Goal: Transaction & Acquisition: Purchase product/service

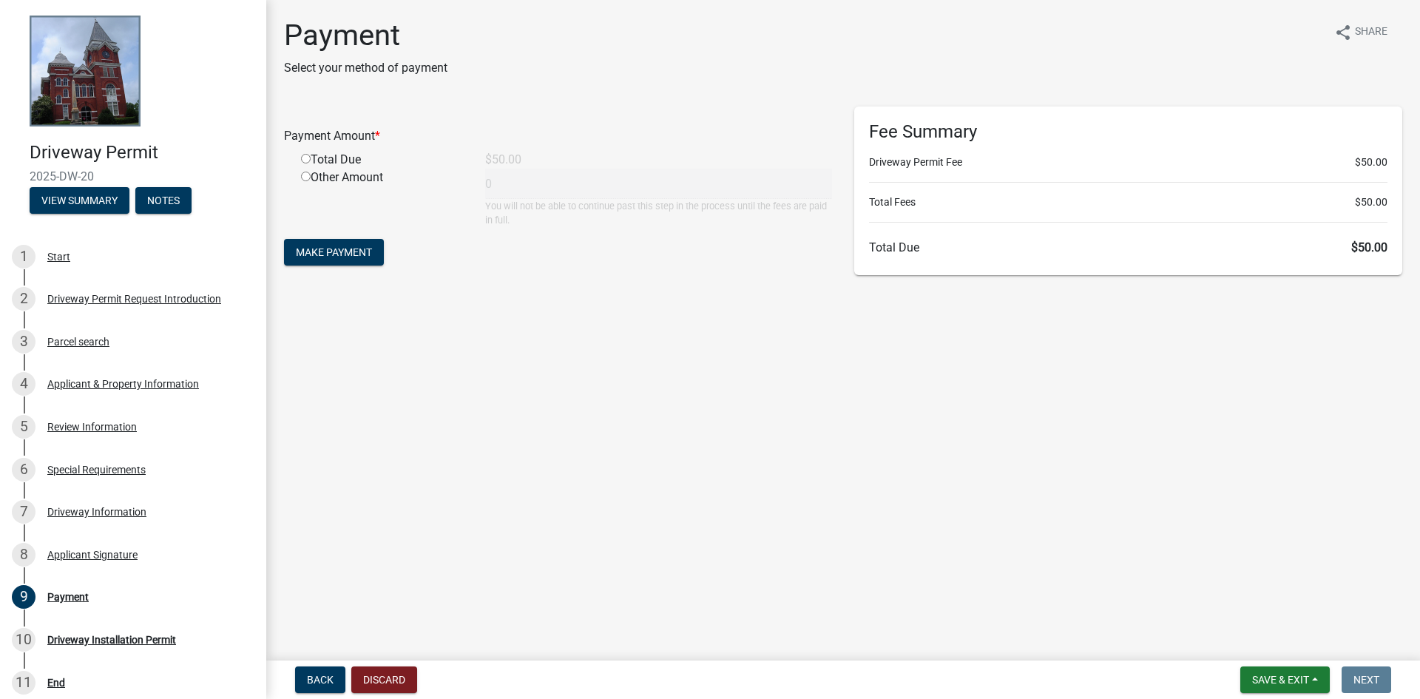
click at [322, 161] on div "Total Due" at bounding box center [382, 160] width 184 height 18
click at [307, 159] on input "radio" at bounding box center [306, 159] width 10 height 10
radio input "true"
type input "50"
click at [369, 258] on span "Make Payment" at bounding box center [334, 252] width 76 height 12
